Goal: Contribute content

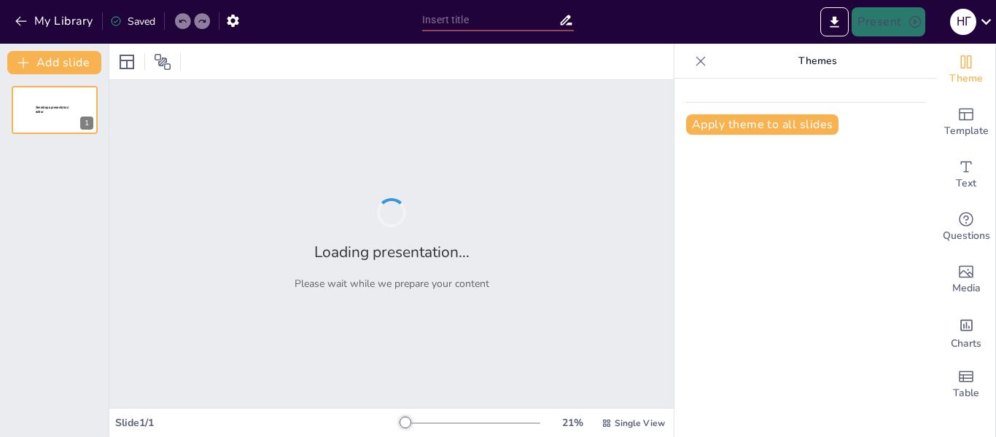
type input "Ефективне управління часом: структура індивідуального фонду часу"
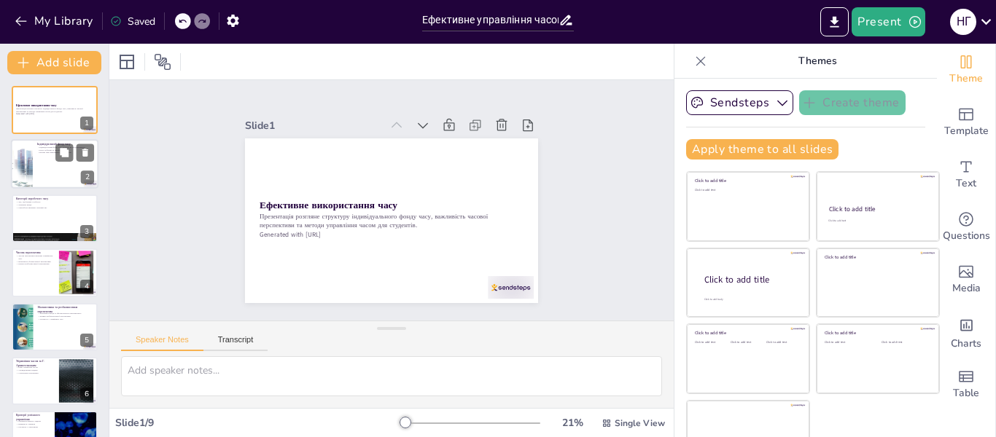
click at [34, 164] on div at bounding box center [54, 165] width 87 height 50
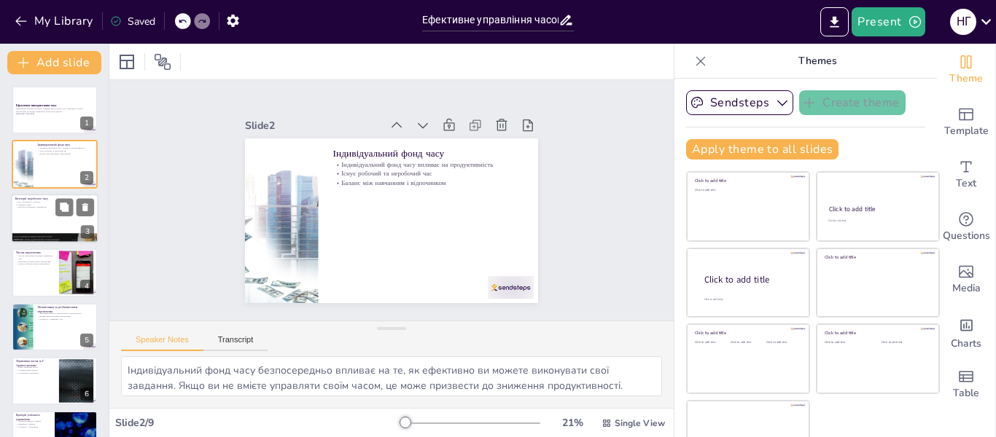
click at [44, 219] on div at bounding box center [54, 219] width 87 height 50
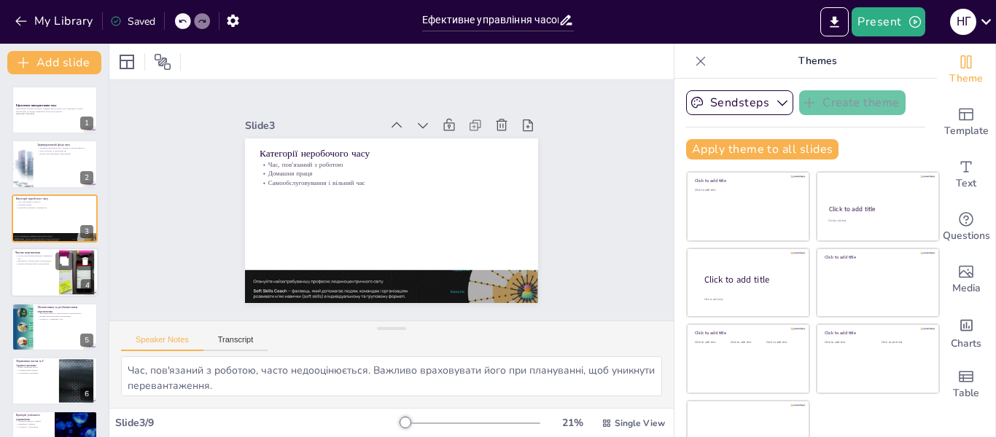
click at [43, 262] on p "Важливість збалансованої перспективи" at bounding box center [34, 261] width 39 height 3
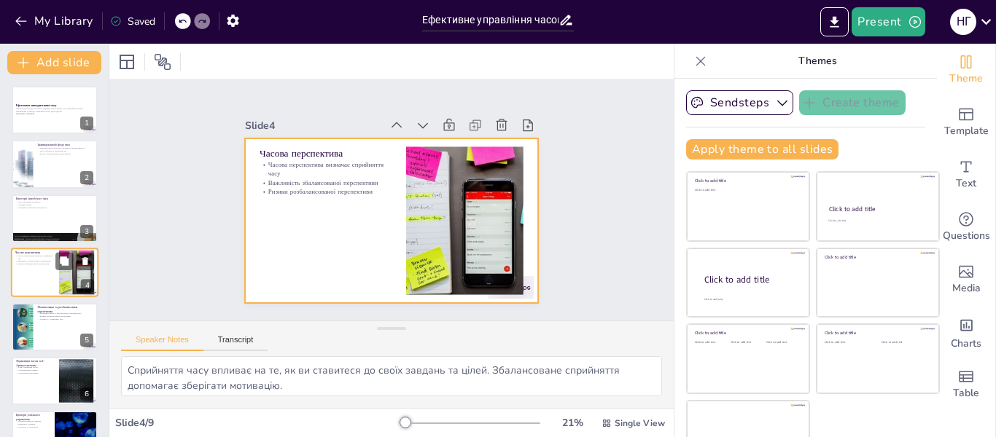
scroll to position [17, 0]
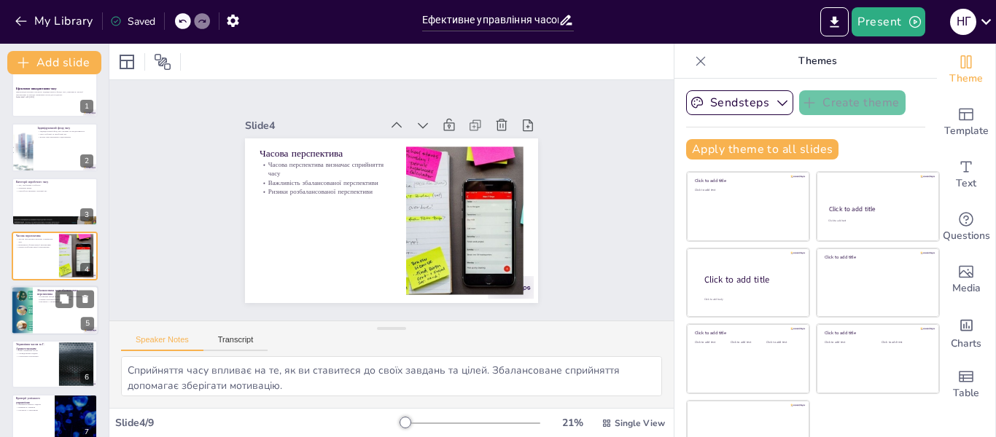
click at [42, 303] on p "Гнучкість у сприйнятті часу" at bounding box center [65, 301] width 57 height 3
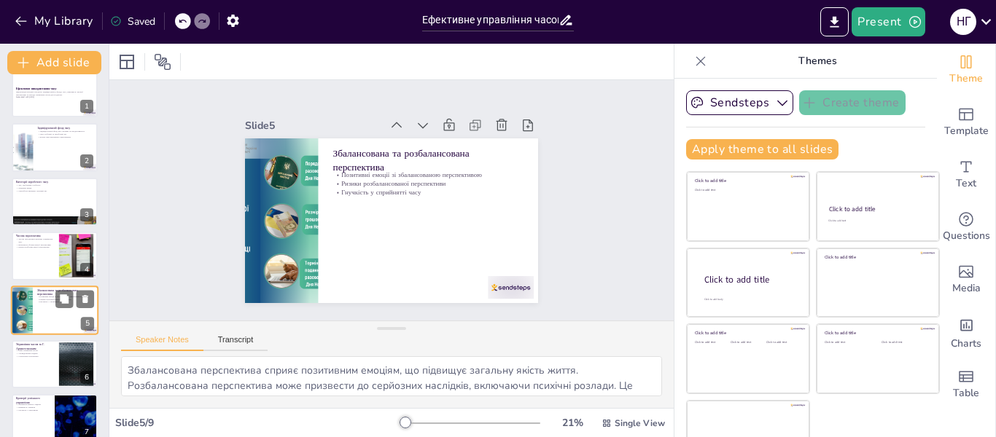
scroll to position [71, 0]
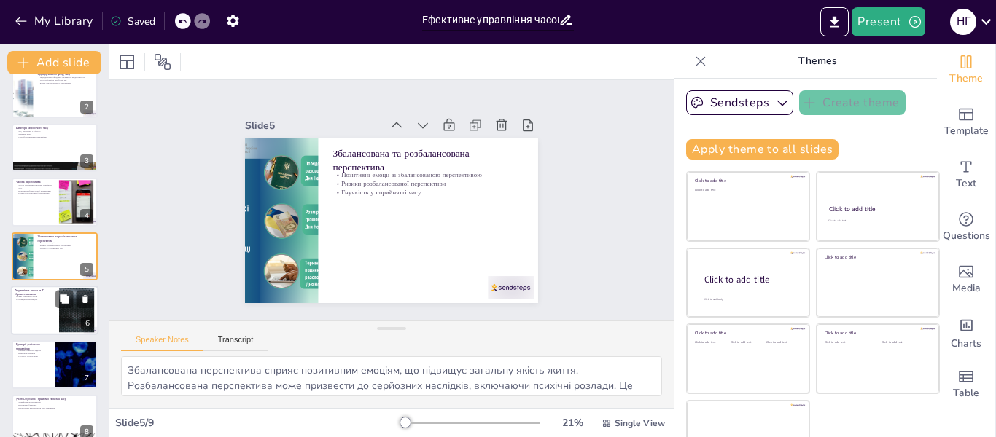
click at [39, 309] on div at bounding box center [54, 311] width 87 height 50
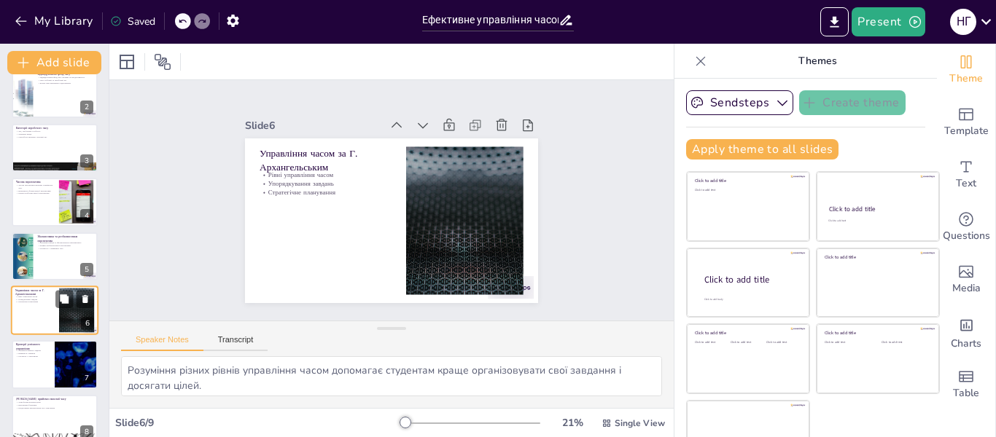
scroll to position [125, 0]
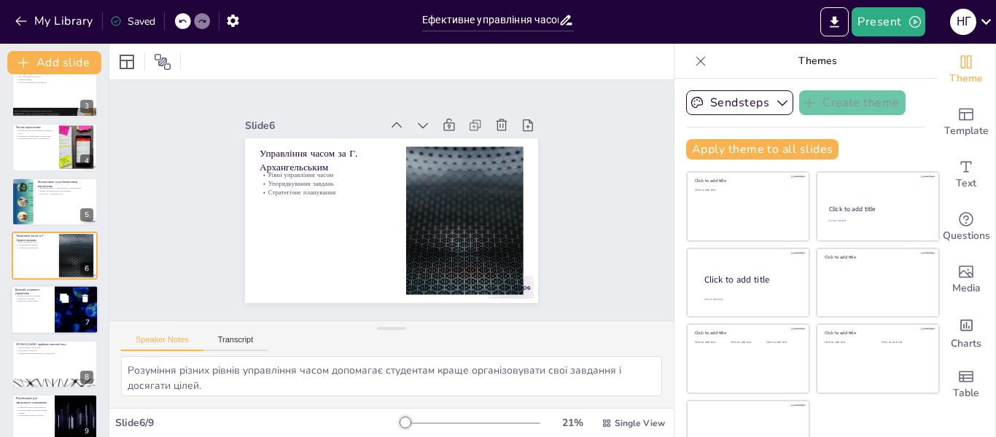
click at [37, 309] on div at bounding box center [54, 311] width 87 height 50
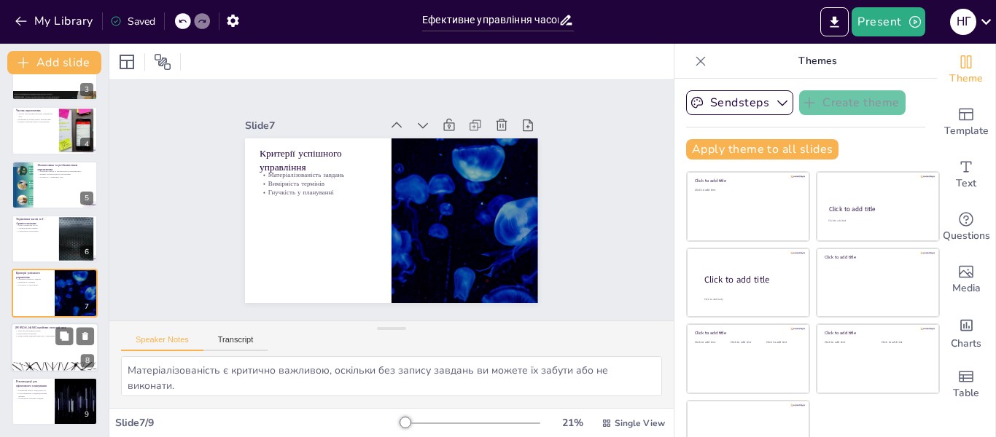
click at [34, 352] on div at bounding box center [54, 348] width 87 height 50
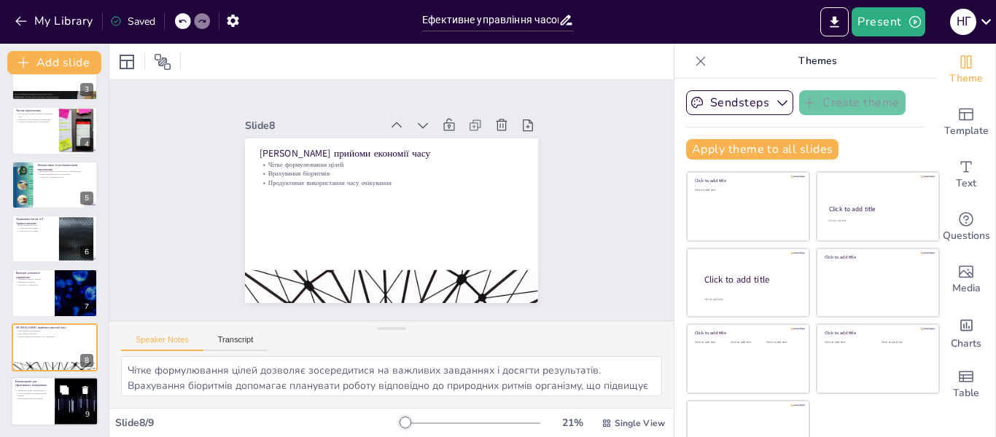
click at [34, 395] on p "Спостереження за індивідуальним ритмом" at bounding box center [32, 394] width 35 height 5
type textarea "Розуміння свого найвищого рівня працездатності допомагає планувати важливі завд…"
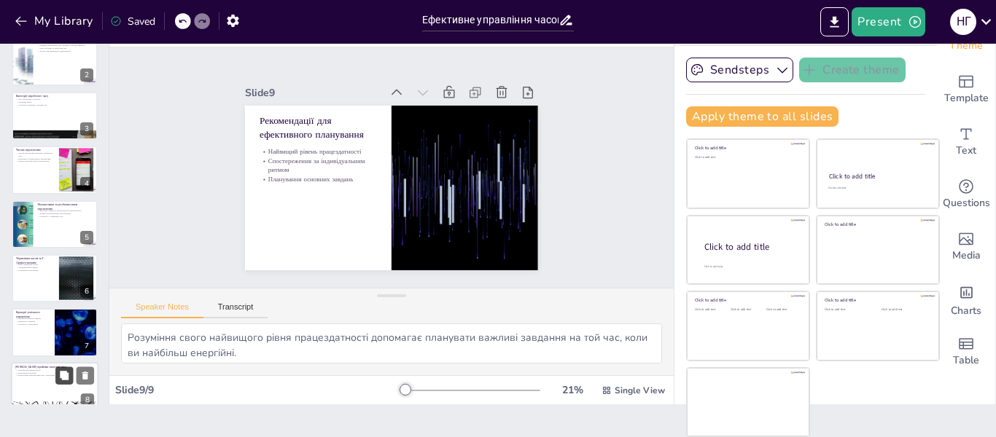
scroll to position [69, 0]
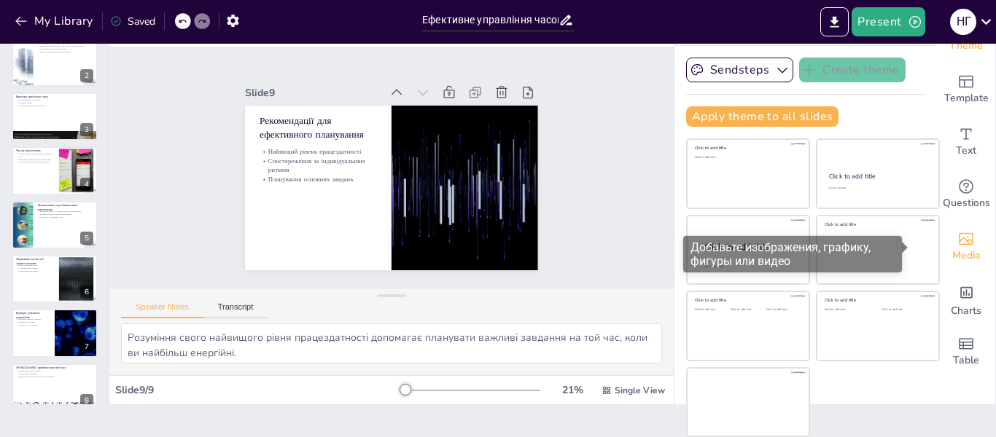
click at [959, 244] on icon "Add images, graphics, shapes or video" at bounding box center [966, 239] width 15 height 12
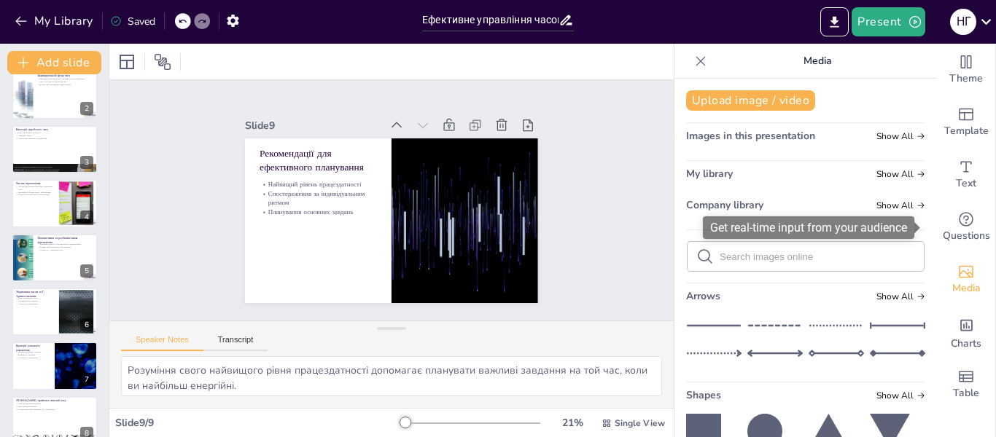
scroll to position [0, 0]
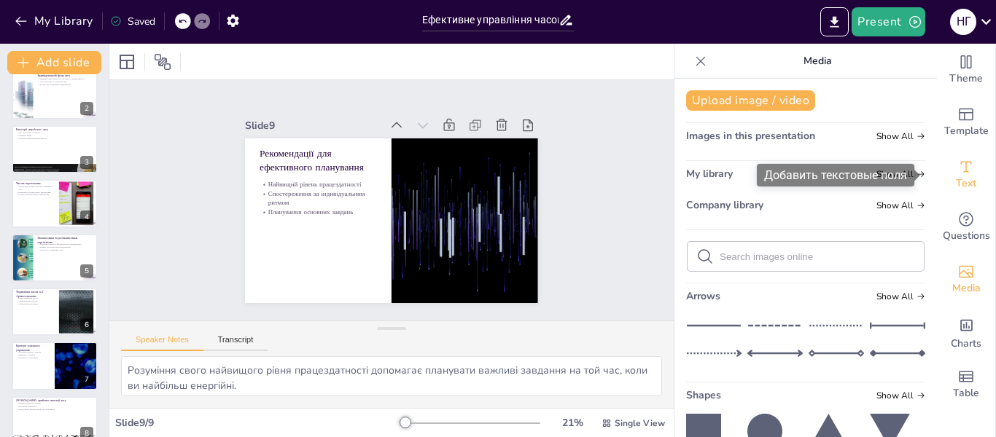
click at [956, 176] on span "Text" at bounding box center [966, 184] width 20 height 16
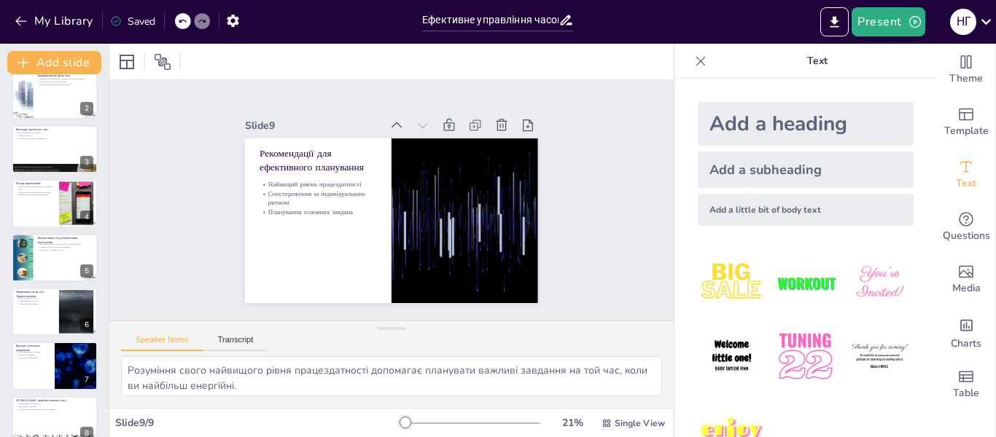
click at [712, 275] on img at bounding box center [732, 283] width 68 height 68
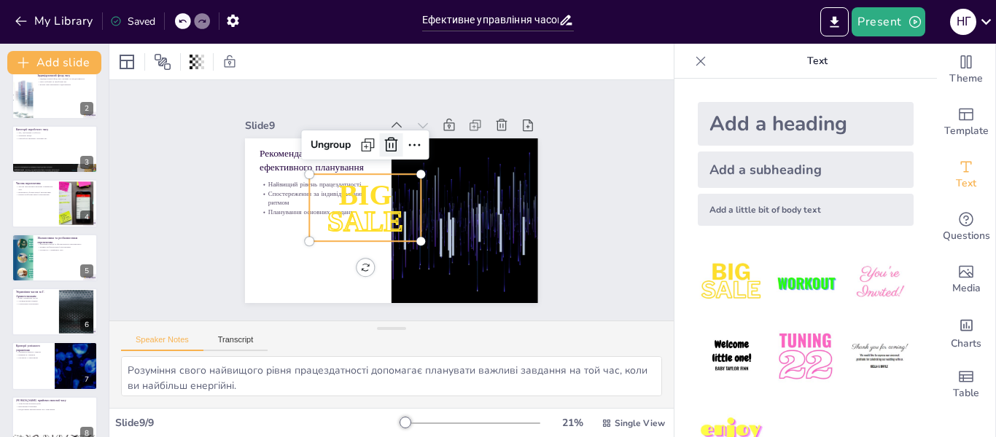
click at [397, 137] on icon at bounding box center [408, 148] width 22 height 22
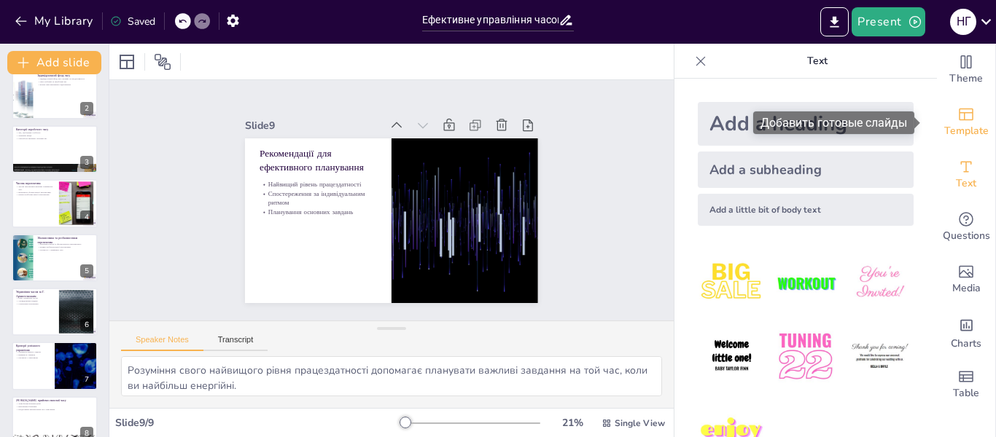
click at [959, 120] on icon "Add ready made slides" at bounding box center [966, 115] width 15 height 12
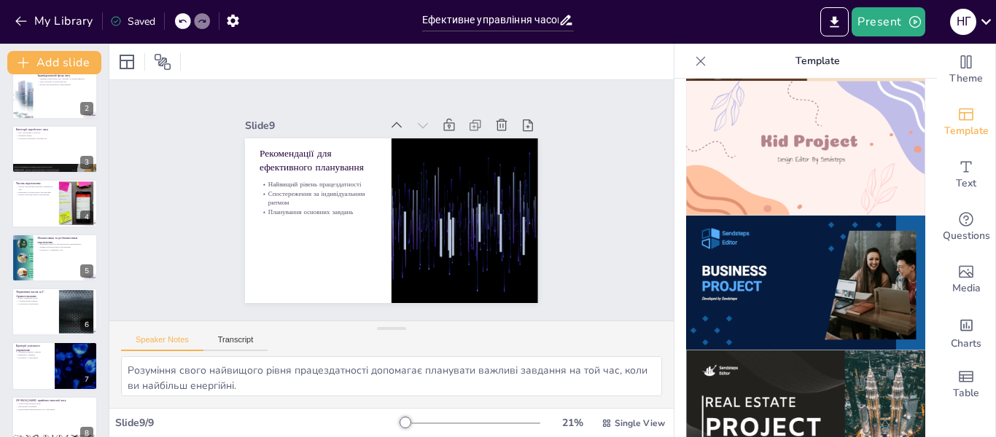
scroll to position [1067, 0]
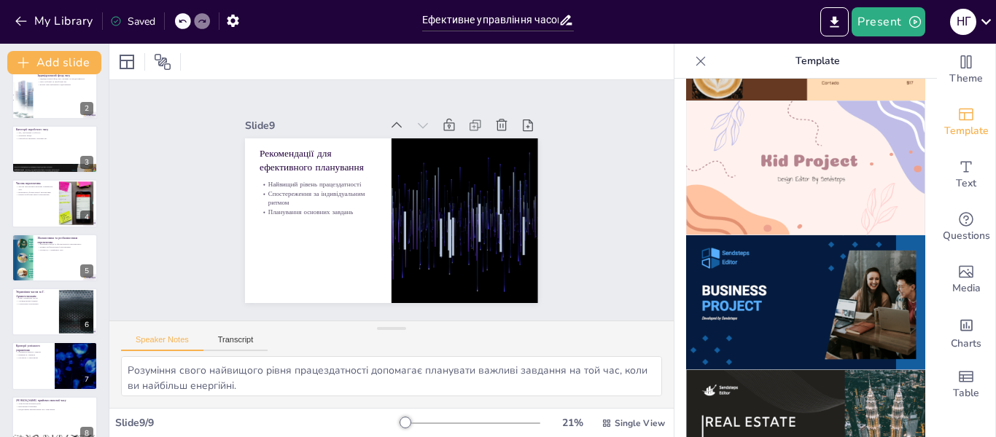
click at [792, 257] on img at bounding box center [805, 302] width 239 height 135
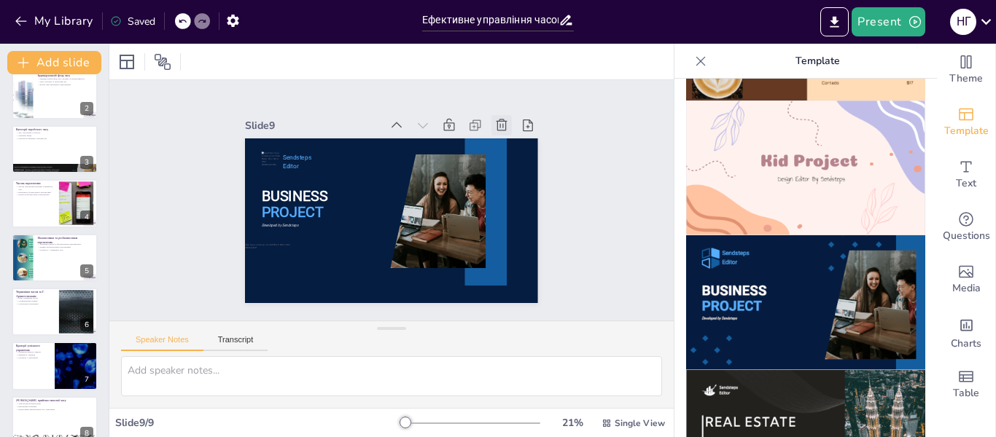
click at [513, 167] on icon at bounding box center [522, 176] width 19 height 19
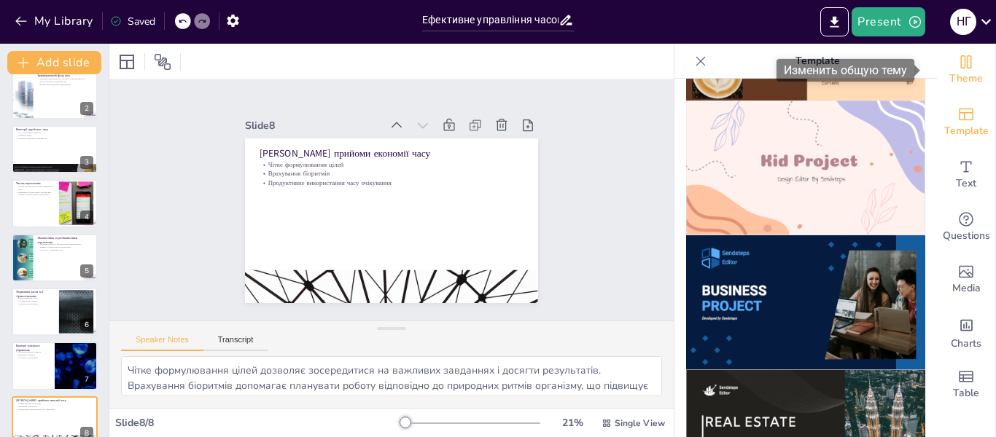
click at [957, 61] on icon "Change the overall theme" at bounding box center [965, 61] width 17 height 17
click at [956, 61] on div "Theme" at bounding box center [966, 70] width 58 height 52
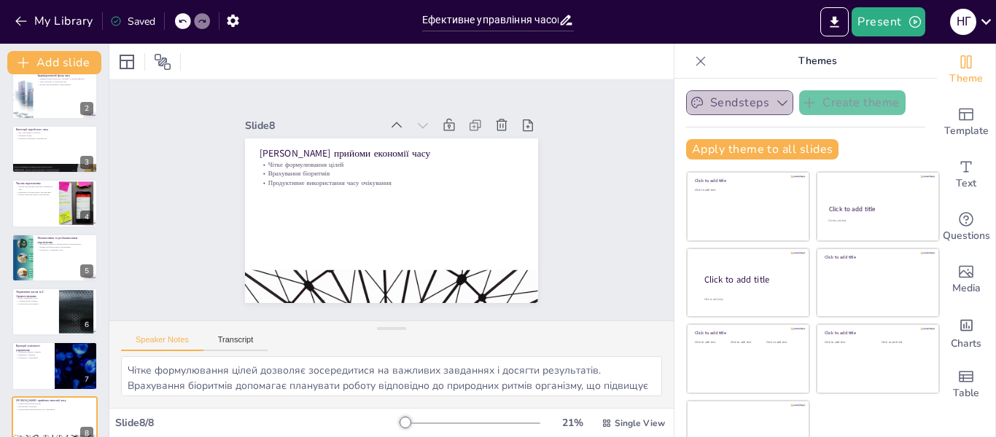
click at [775, 101] on icon "button" at bounding box center [782, 103] width 15 height 15
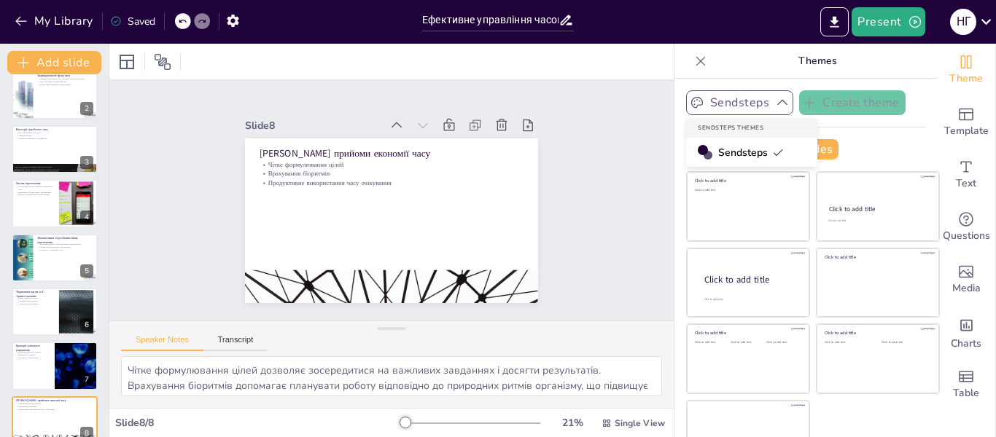
click at [777, 101] on icon "button" at bounding box center [782, 103] width 10 height 6
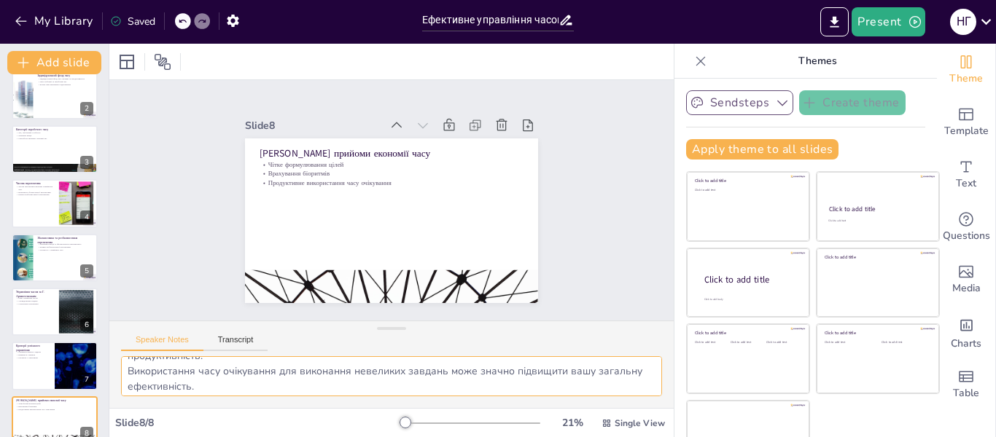
scroll to position [50, 0]
click at [32, 199] on div at bounding box center [54, 204] width 87 height 50
type textarea "Сприйняття часу впливає на те, як ви ставитеся до своїх завдань та цілей. Збала…"
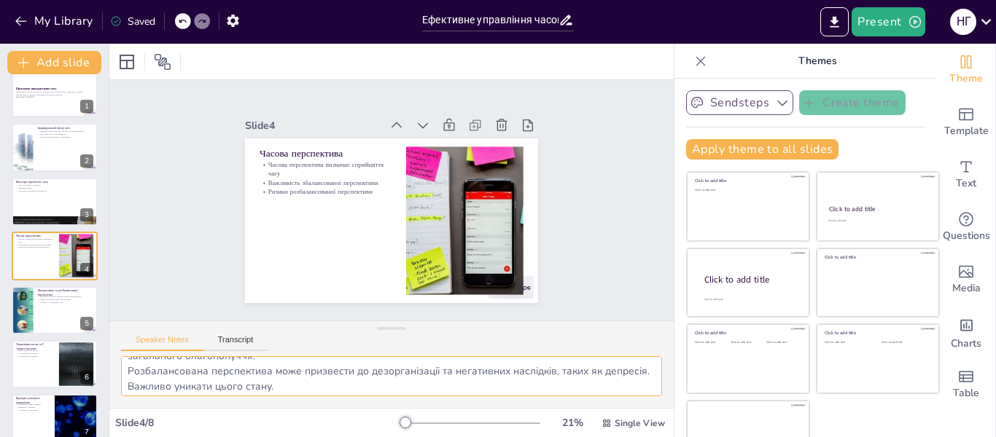
scroll to position [65, 0]
click at [125, 66] on icon at bounding box center [126, 61] width 17 height 17
click at [169, 63] on icon at bounding box center [162, 61] width 17 height 17
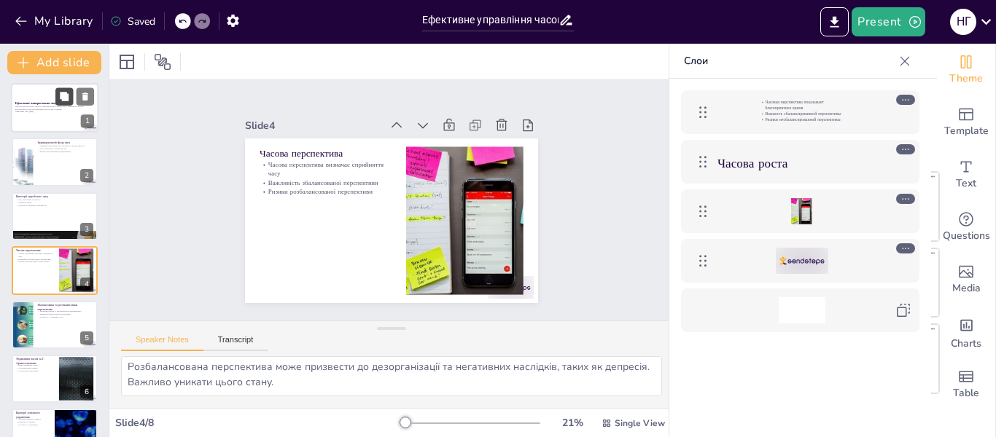
scroll to position [0, 0]
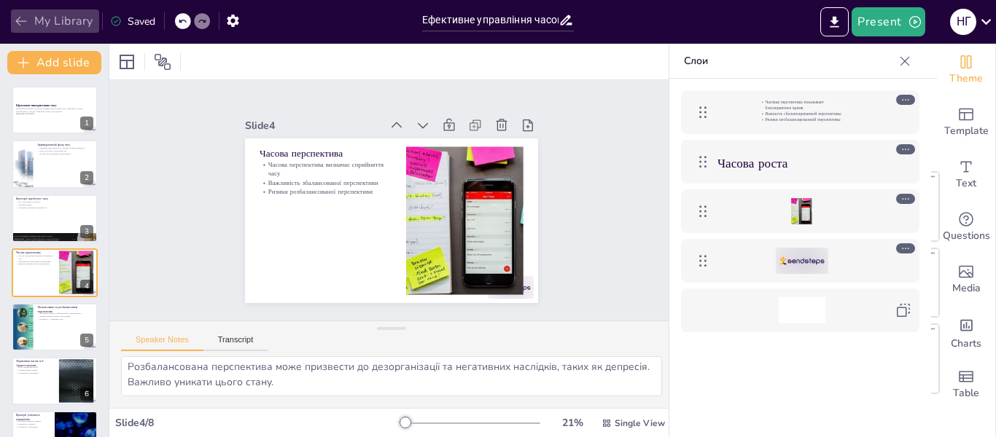
click at [23, 21] on icon "button" at bounding box center [20, 21] width 11 height 9
